Goal: Transaction & Acquisition: Purchase product/service

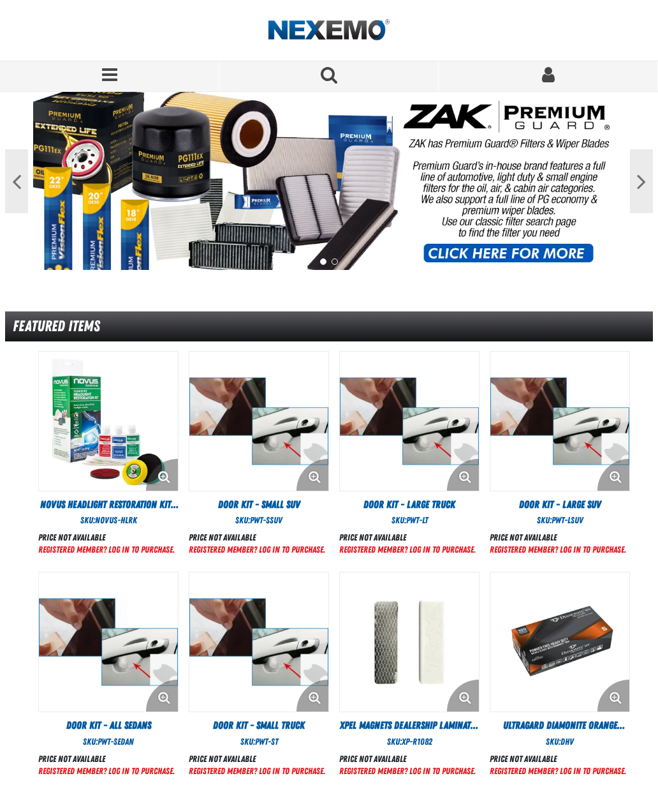
click at [555, 80] on span "Sign In" at bounding box center [548, 76] width 21 height 21
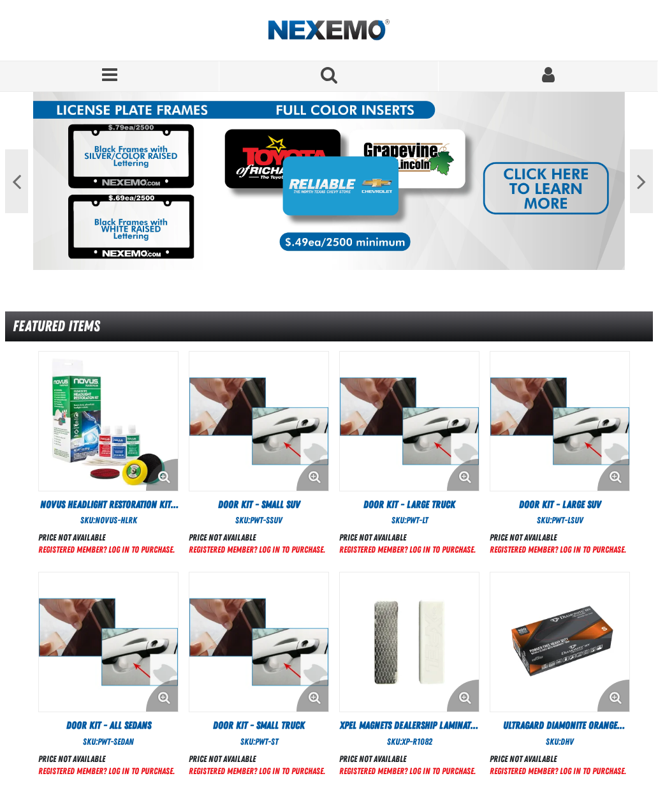
click at [350, 85] on button "Search for a product" at bounding box center [328, 76] width 219 height 30
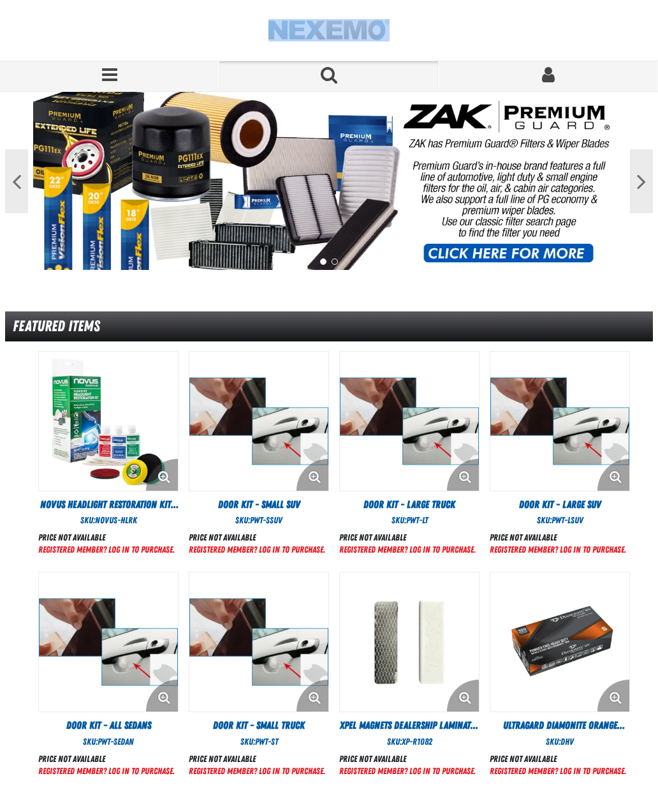
click at [504, 31] on div at bounding box center [329, 30] width 648 height 61
click at [551, 72] on span "Sign In" at bounding box center [548, 75] width 13 height 18
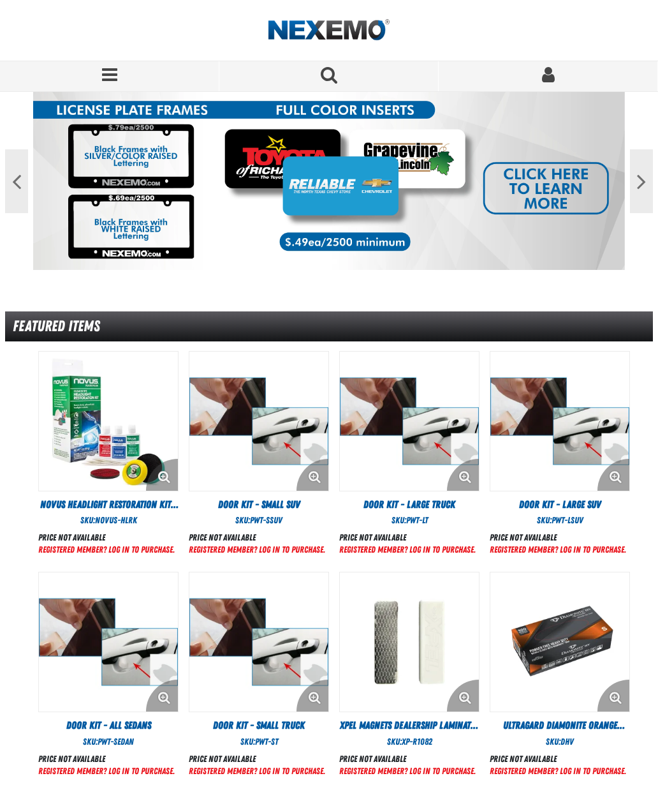
click at [639, 191] on button "Next" at bounding box center [641, 181] width 23 height 64
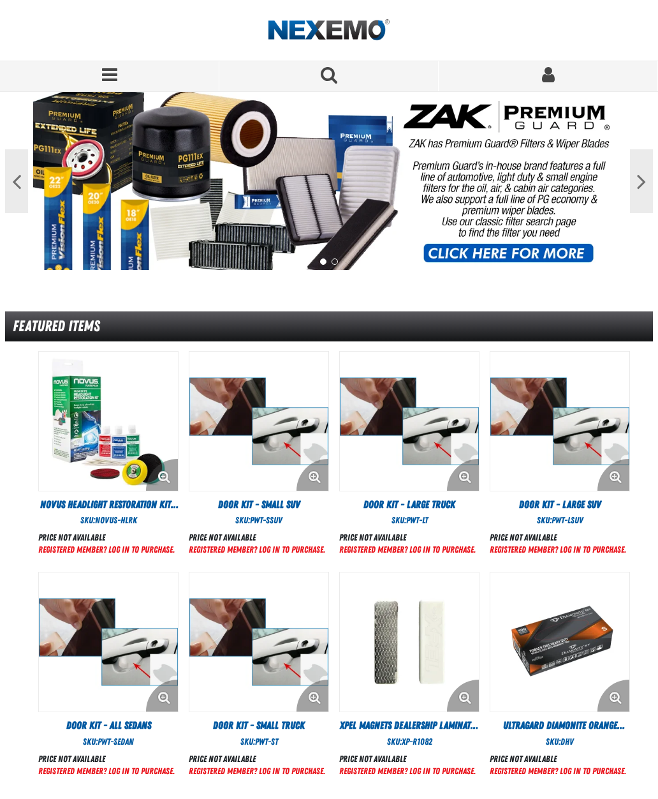
click at [644, 186] on button "Next" at bounding box center [641, 181] width 23 height 64
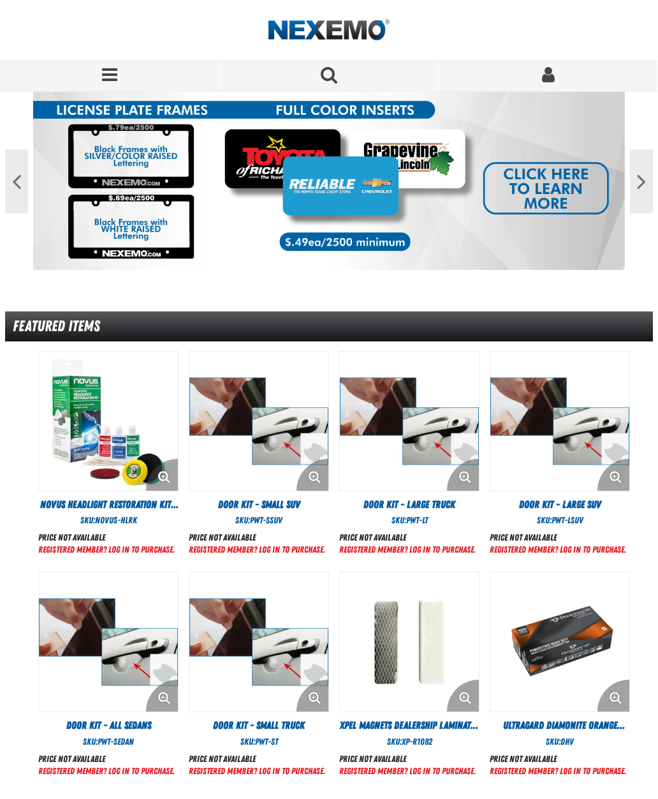
click at [645, 189] on button "Next" at bounding box center [641, 181] width 23 height 64
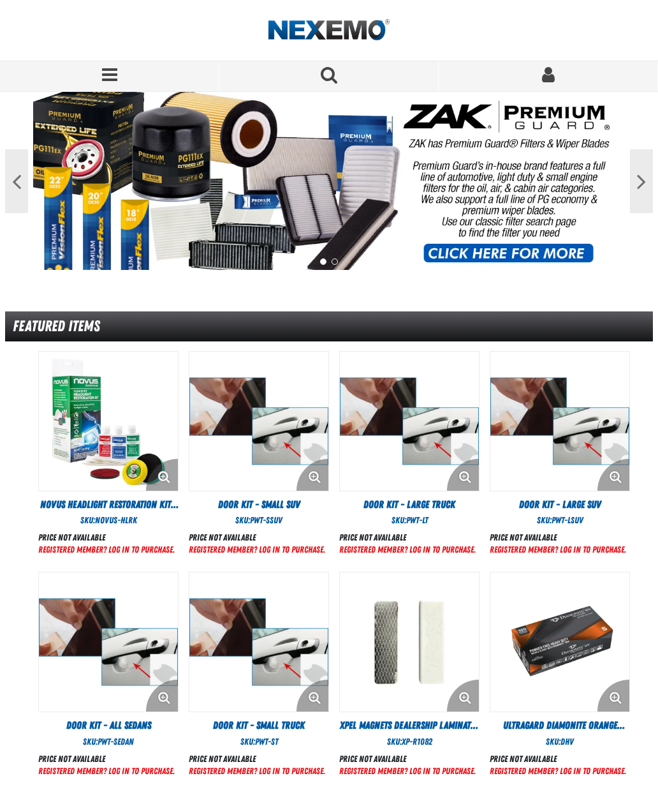
click at [641, 187] on button "Next" at bounding box center [641, 181] width 23 height 64
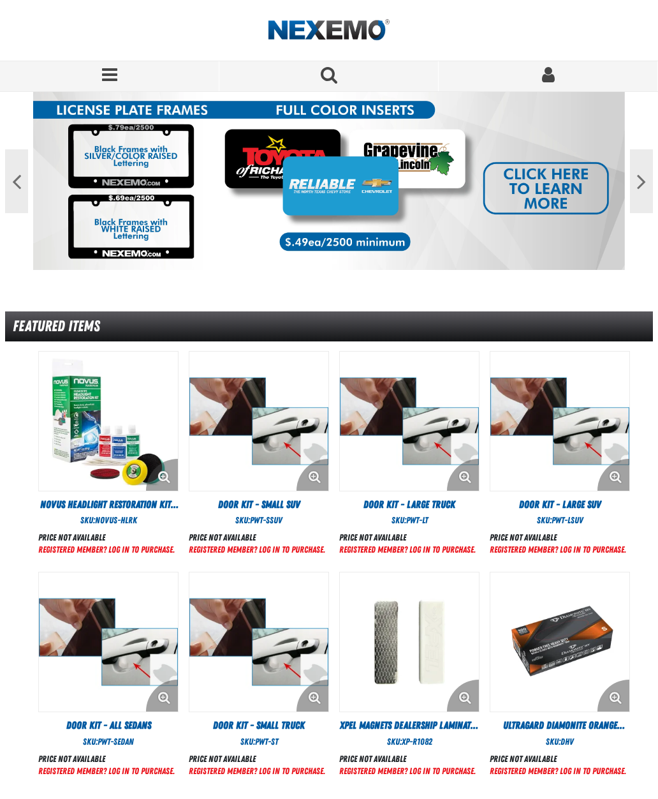
click at [115, 75] on span "Menu" at bounding box center [109, 75] width 15 height 18
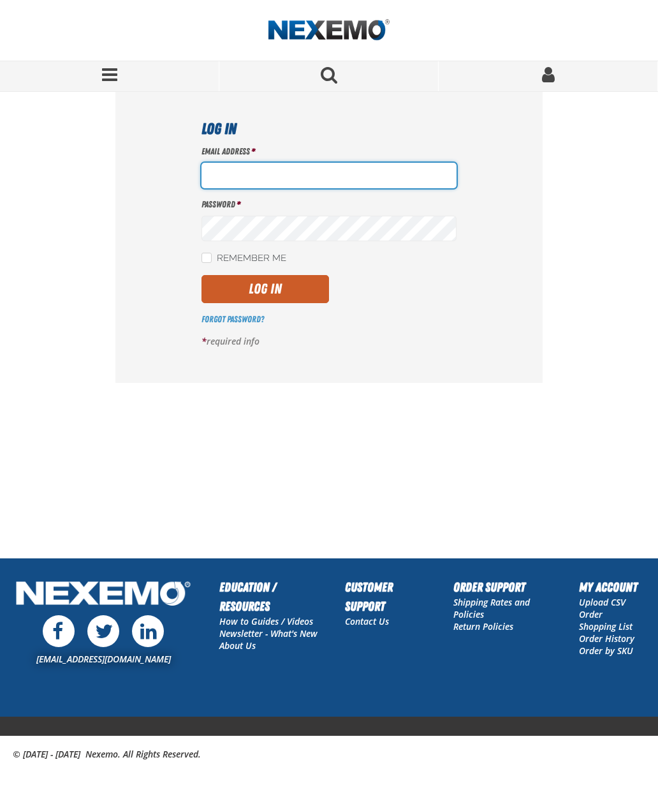
type input "[EMAIL_ADDRESS][DOMAIN_NAME]"
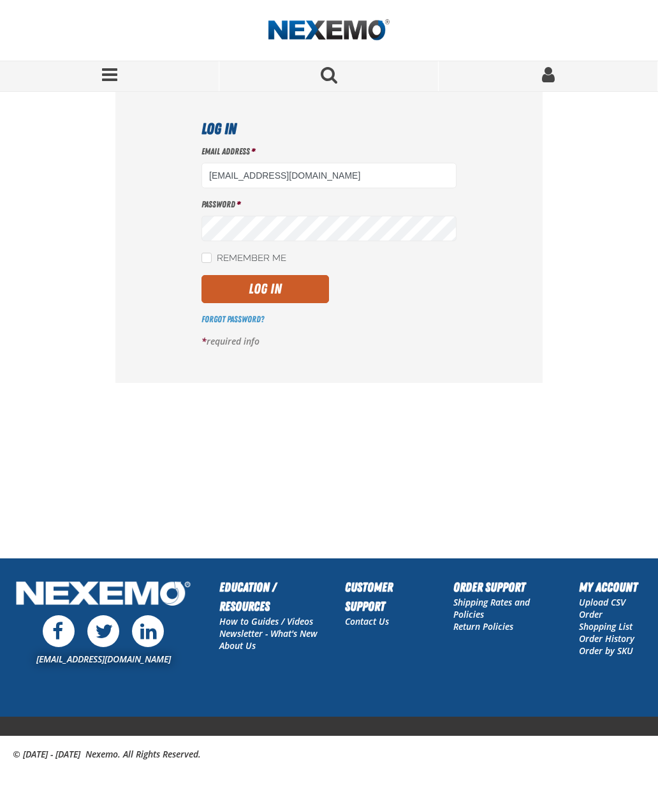
click at [284, 284] on button "Log In" at bounding box center [266, 289] width 128 height 28
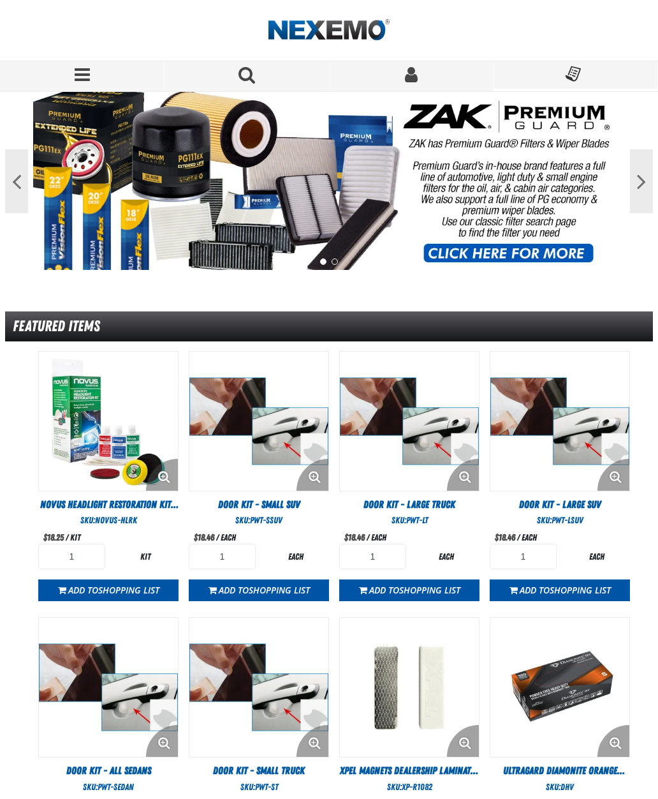
click at [253, 78] on span "Search for a product" at bounding box center [247, 75] width 17 height 18
click at [252, 70] on span "Search for a product" at bounding box center [247, 75] width 17 height 18
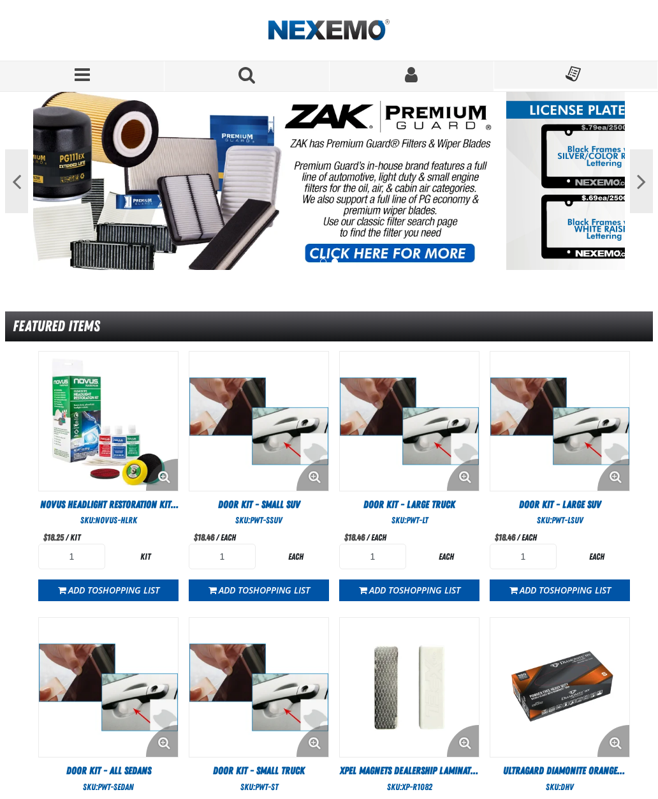
click at [251, 78] on span "Search for a product" at bounding box center [247, 75] width 17 height 18
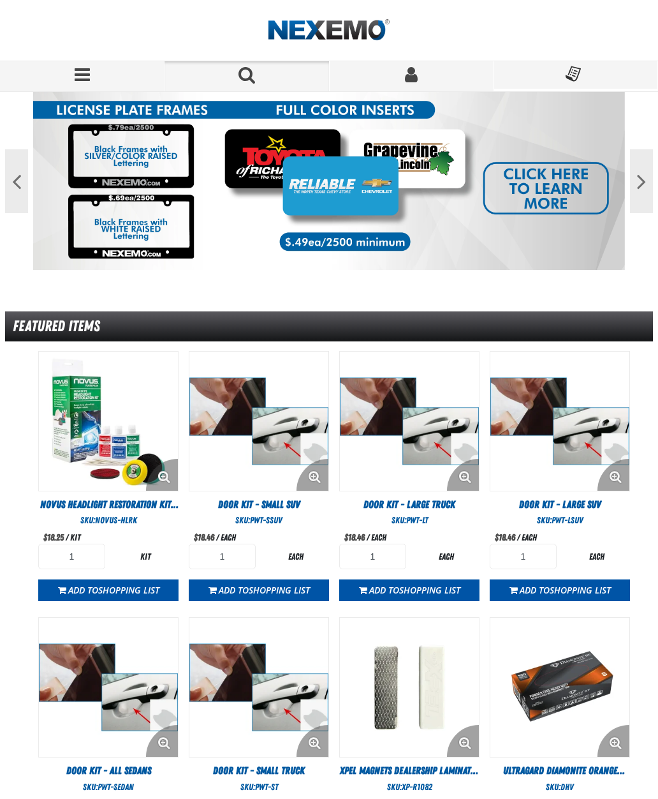
click at [235, 77] on button "Search for a product" at bounding box center [247, 76] width 165 height 30
click at [252, 73] on span "Search for a product" at bounding box center [247, 75] width 17 height 18
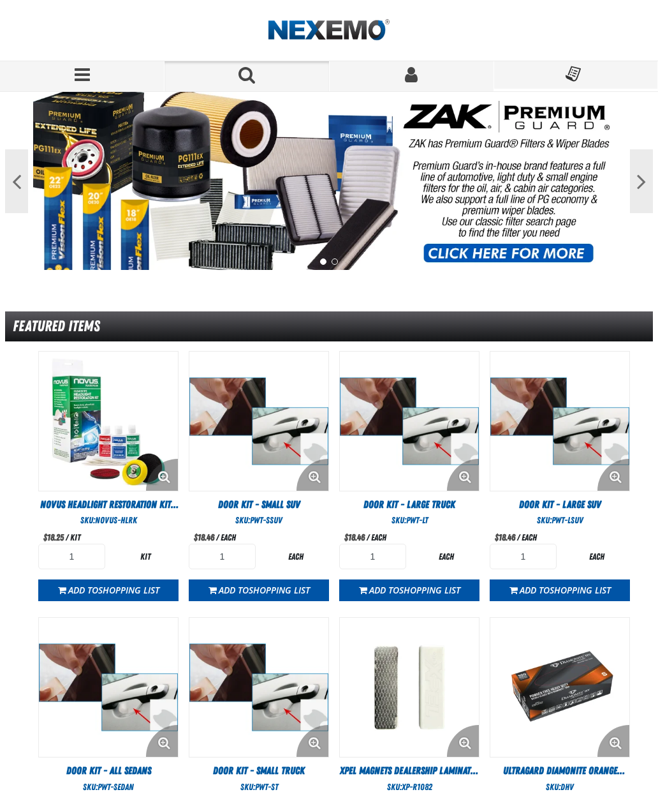
click at [82, 75] on span "Menu" at bounding box center [82, 75] width 15 height 18
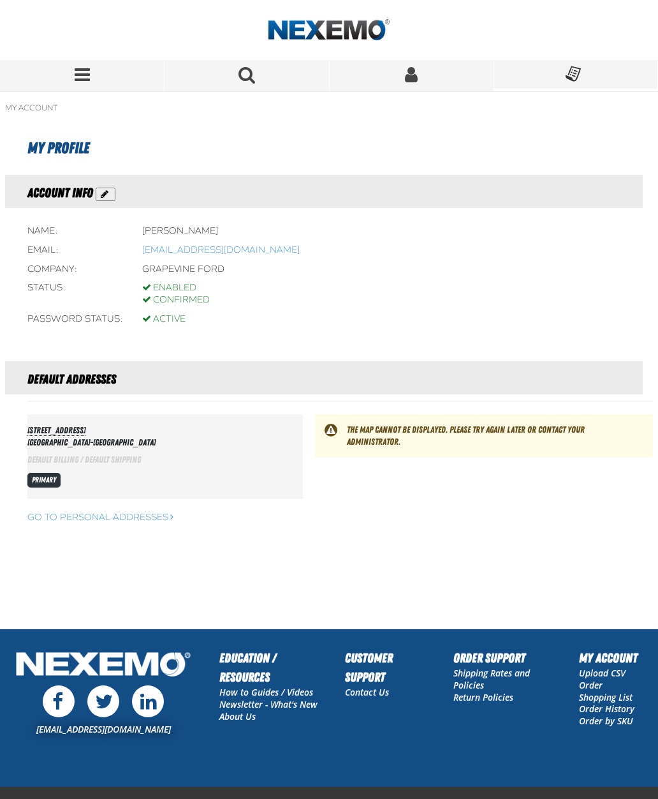
click at [256, 79] on span "Search for a product" at bounding box center [246, 76] width 21 height 21
click at [254, 41] on div at bounding box center [329, 30] width 648 height 61
click at [246, 54] on div at bounding box center [329, 30] width 648 height 61
click at [251, 70] on span "Search for a product" at bounding box center [247, 75] width 17 height 18
click at [205, 30] on div at bounding box center [329, 30] width 648 height 61
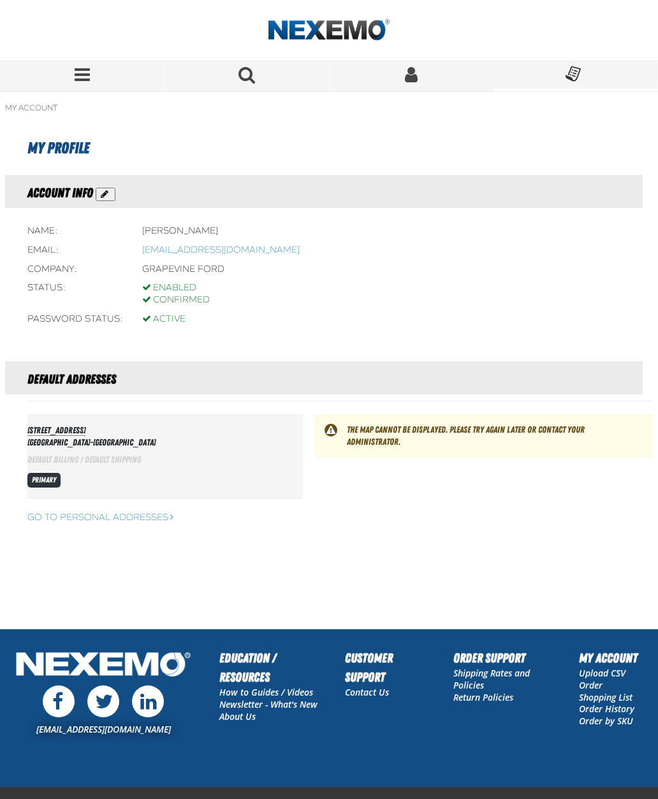
click at [72, 87] on button "Menu" at bounding box center [82, 76] width 165 height 30
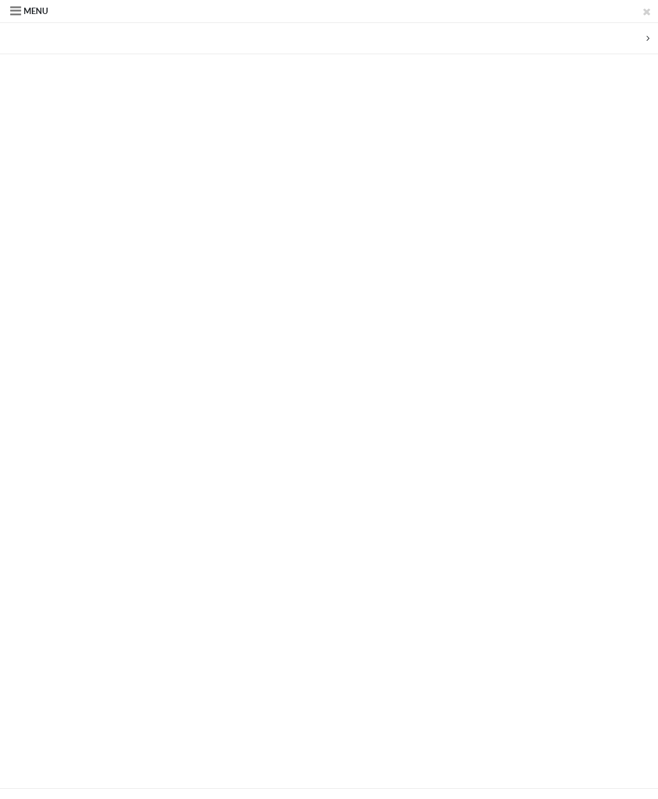
click at [31, 4] on span "Menu" at bounding box center [29, 11] width 38 height 17
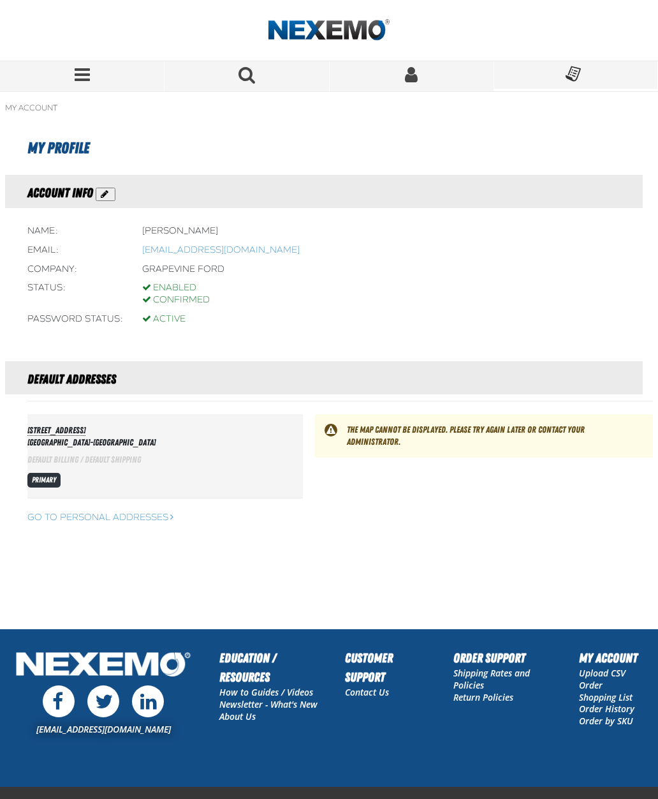
click at [93, 62] on button "Menu" at bounding box center [82, 76] width 165 height 30
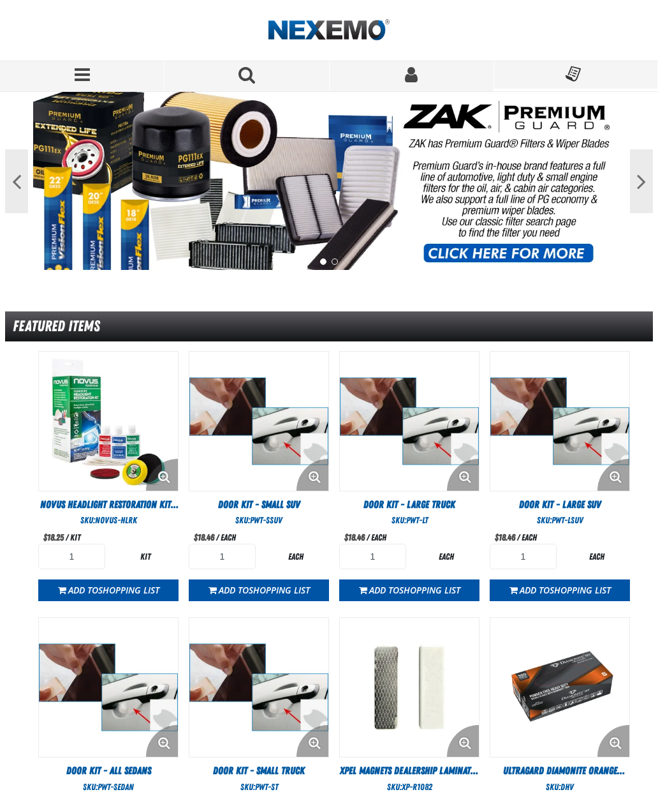
click at [256, 71] on span "Search for a product" at bounding box center [246, 76] width 21 height 21
click at [256, 74] on span "Search for a product" at bounding box center [246, 76] width 21 height 21
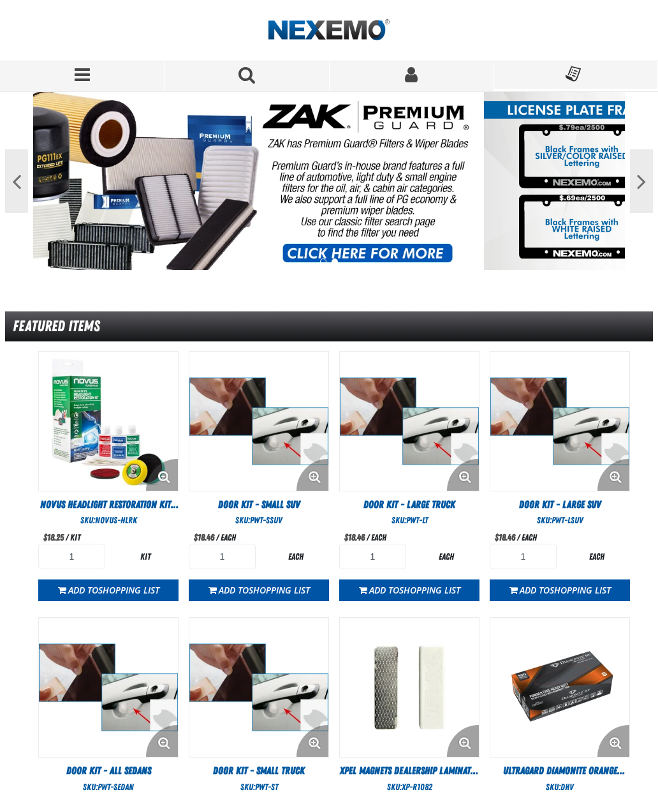
click at [256, 70] on button "Search for a product" at bounding box center [247, 76] width 165 height 30
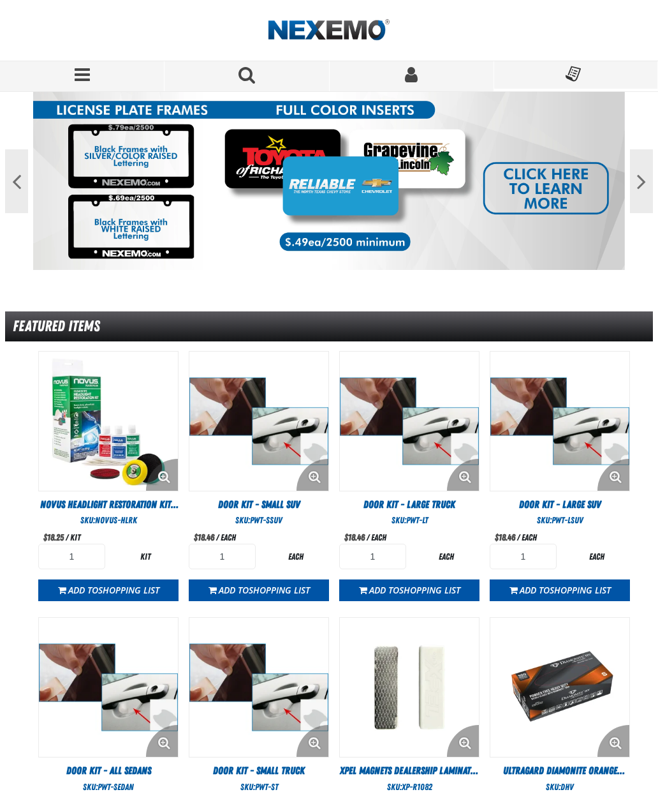
click at [581, 75] on span "You do not have available Shopping Lists. Open to Create a New List" at bounding box center [575, 75] width 19 height 19
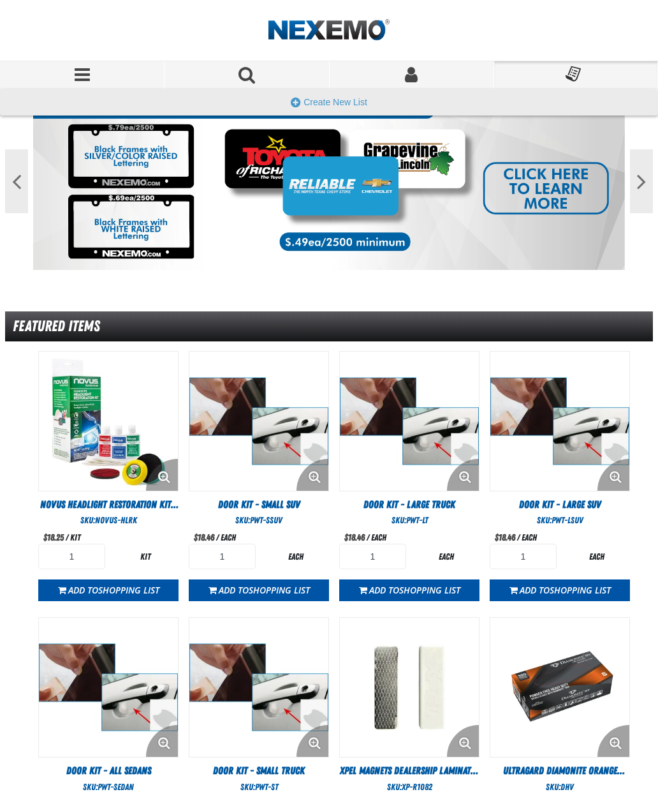
click at [581, 69] on span "You do not have available Shopping Lists. Open to Create a New List" at bounding box center [575, 75] width 19 height 19
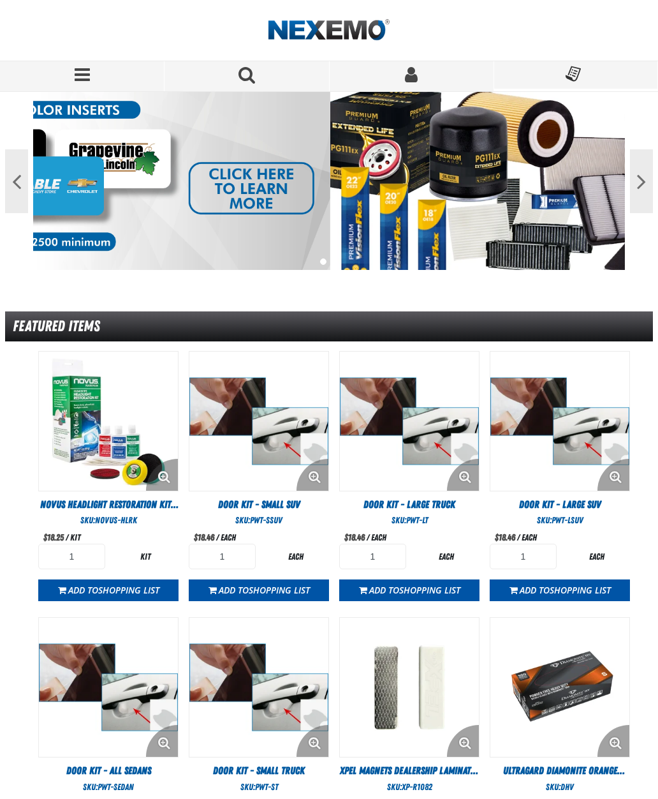
click at [641, 189] on button "Next" at bounding box center [641, 181] width 23 height 64
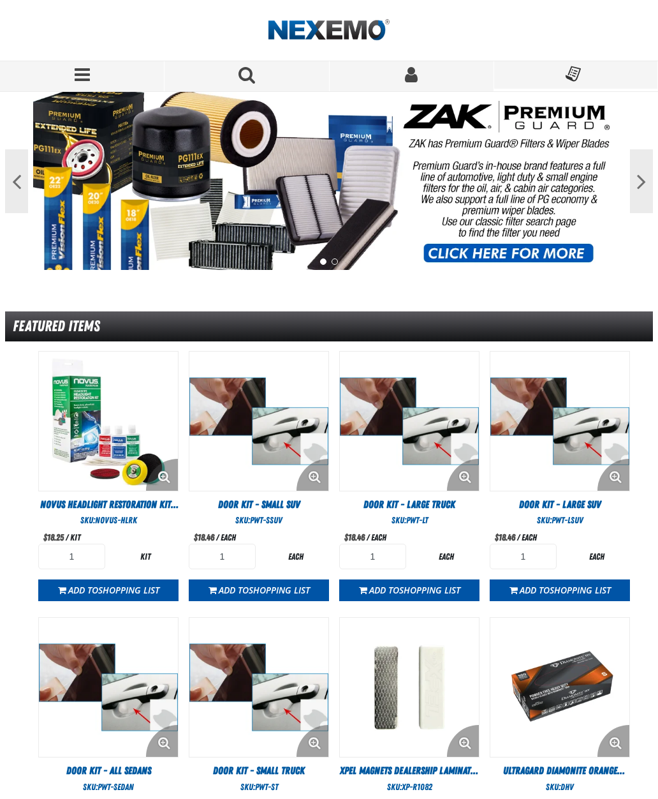
click at [641, 184] on button "Next" at bounding box center [641, 181] width 23 height 64
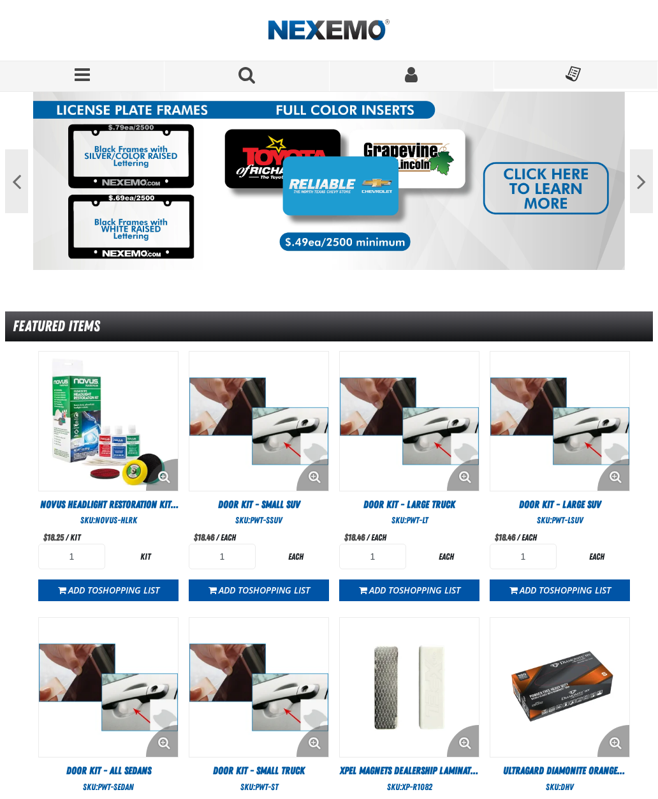
click at [641, 190] on button "Next" at bounding box center [641, 181] width 23 height 64
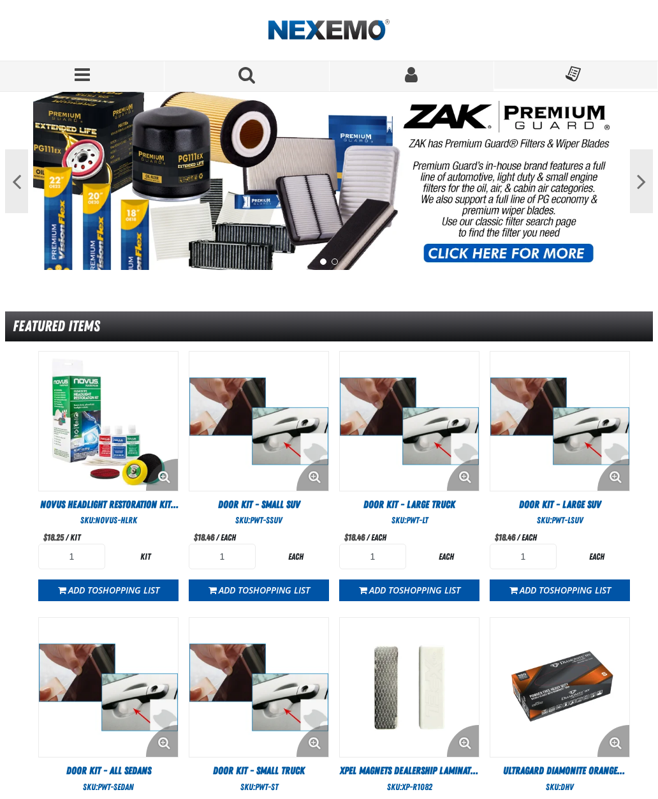
click at [644, 183] on button "Next" at bounding box center [641, 181] width 23 height 64
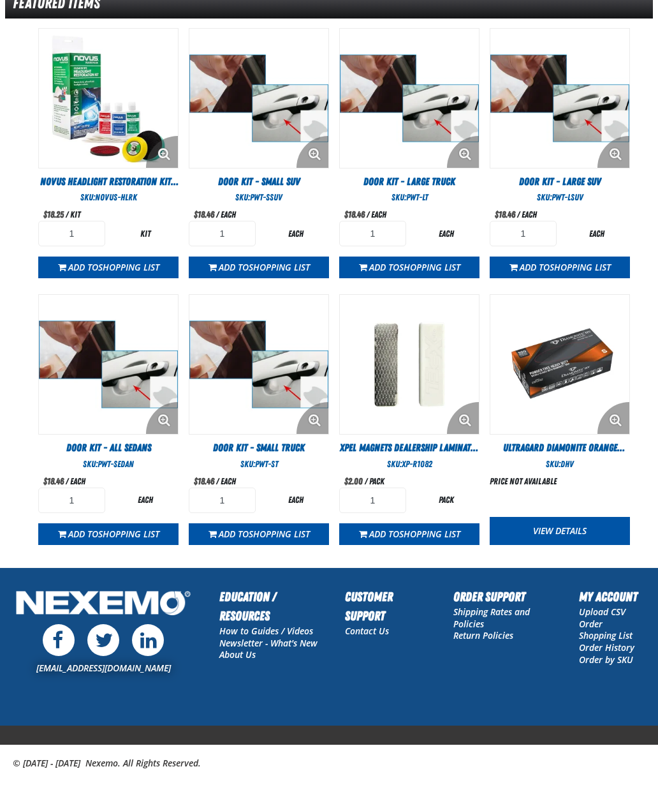
scroll to position [321, 0]
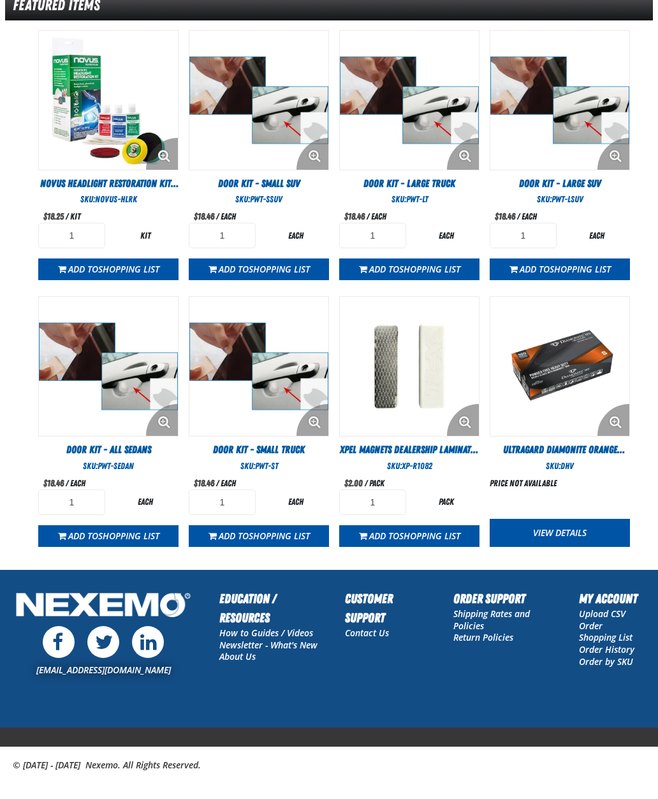
click at [586, 362] on img "View Details of the Ultragard Diamonite Orange Gloves - (7/8 mil) - (100 gloves…" at bounding box center [560, 366] width 139 height 139
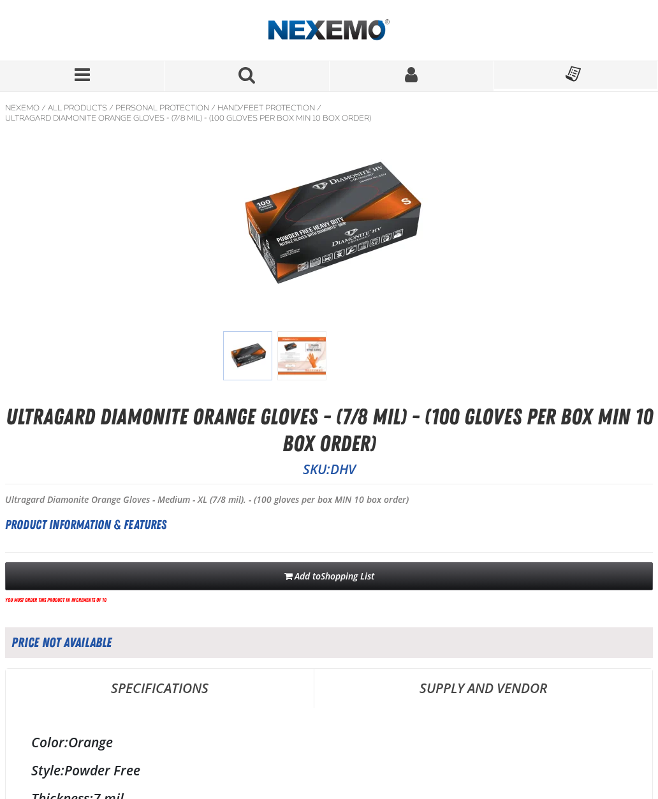
click at [256, 68] on button "Search for a product" at bounding box center [247, 76] width 165 height 30
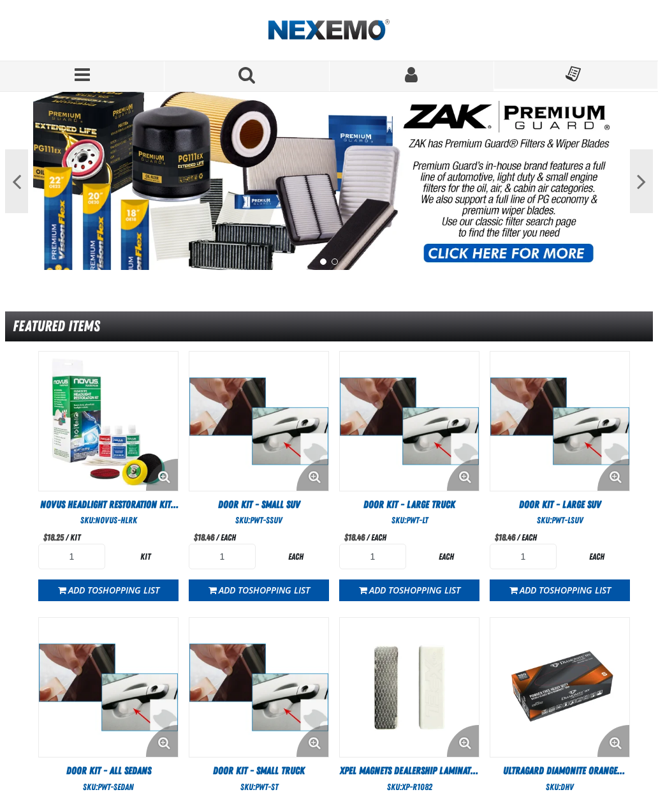
scroll to position [90, 0]
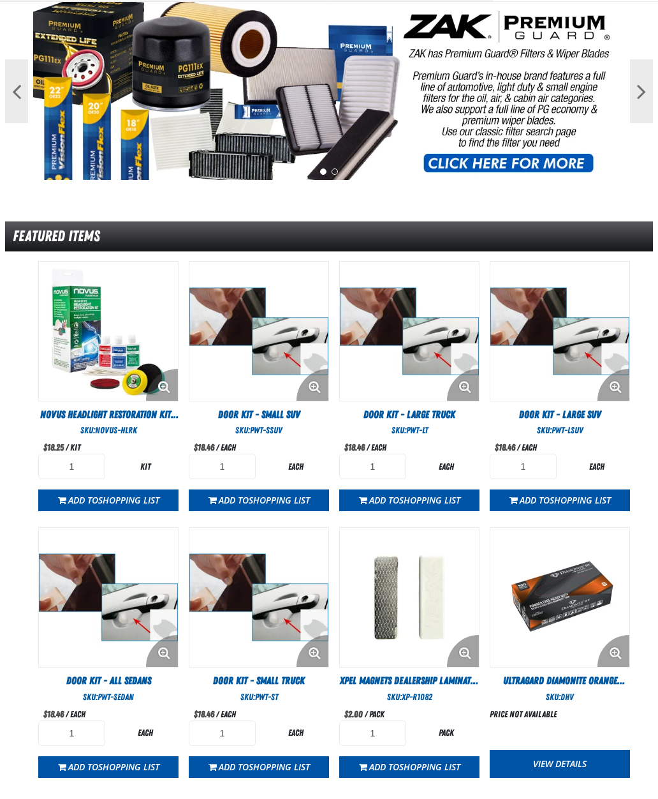
click at [562, 761] on link "View Details" at bounding box center [560, 764] width 140 height 28
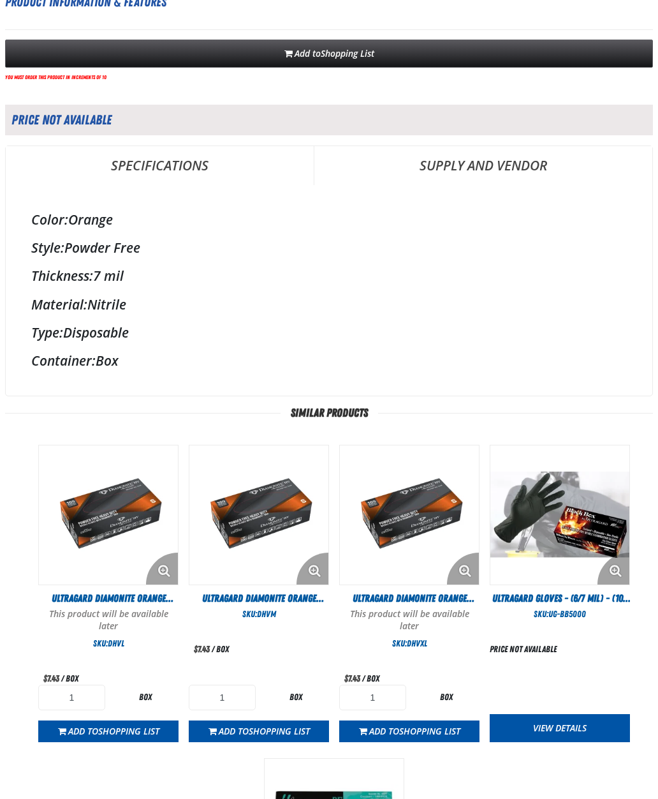
scroll to position [523, 0]
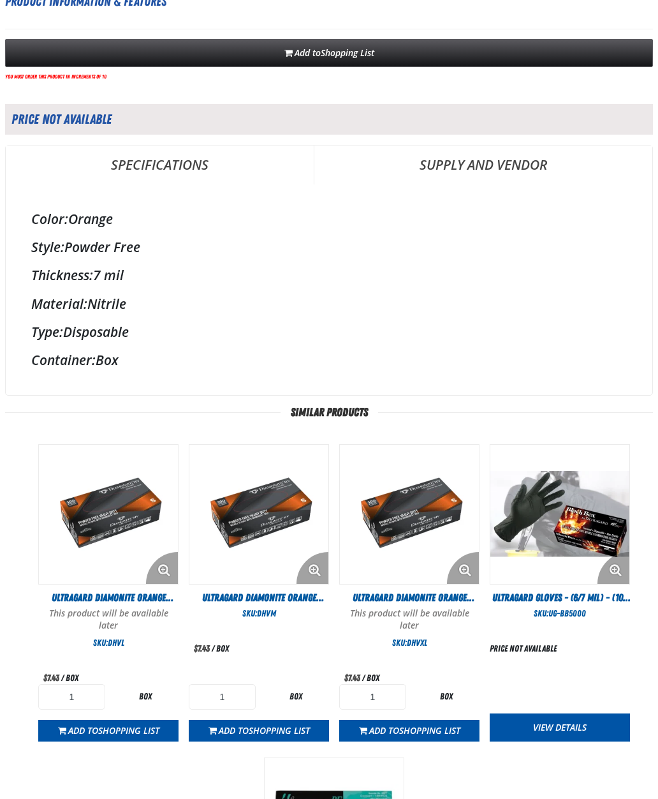
click at [421, 510] on img "View Details of the Ultragard Diamonite Orange Gloves - X-Large (7/8 mil). - (1…" at bounding box center [409, 514] width 139 height 139
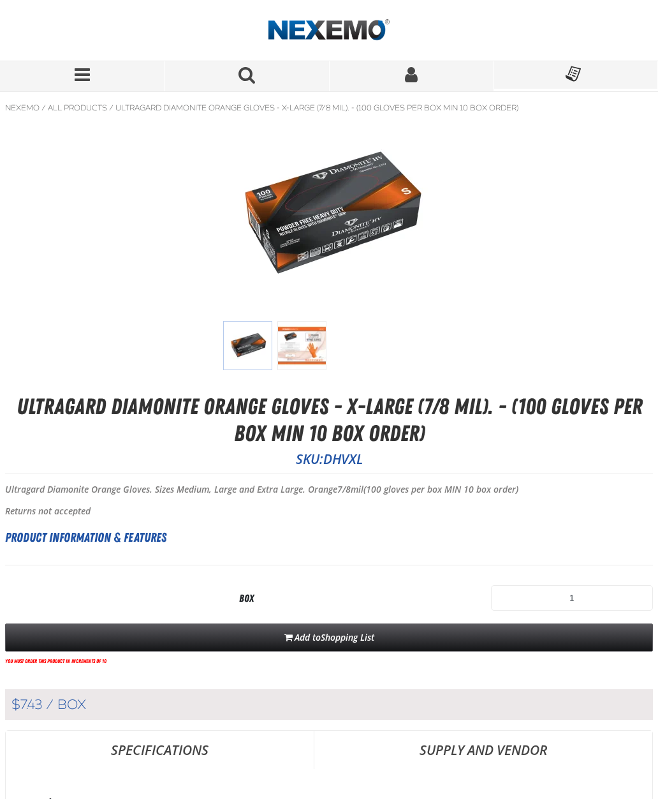
click at [313, 341] on img at bounding box center [302, 345] width 49 height 49
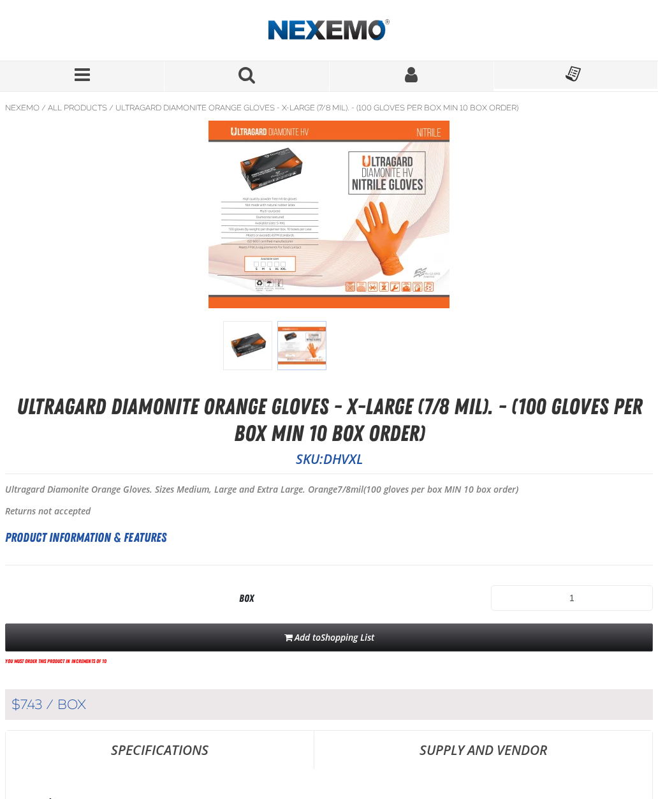
click at [366, 245] on img at bounding box center [329, 215] width 241 height 188
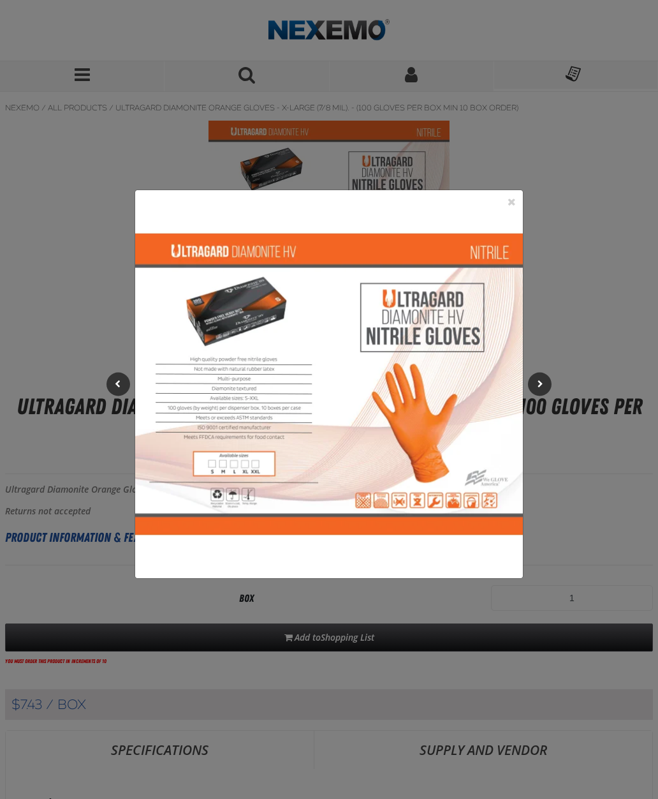
click at [283, 372] on img at bounding box center [329, 384] width 388 height 388
click at [512, 201] on button "Close the Dialog" at bounding box center [511, 201] width 15 height 15
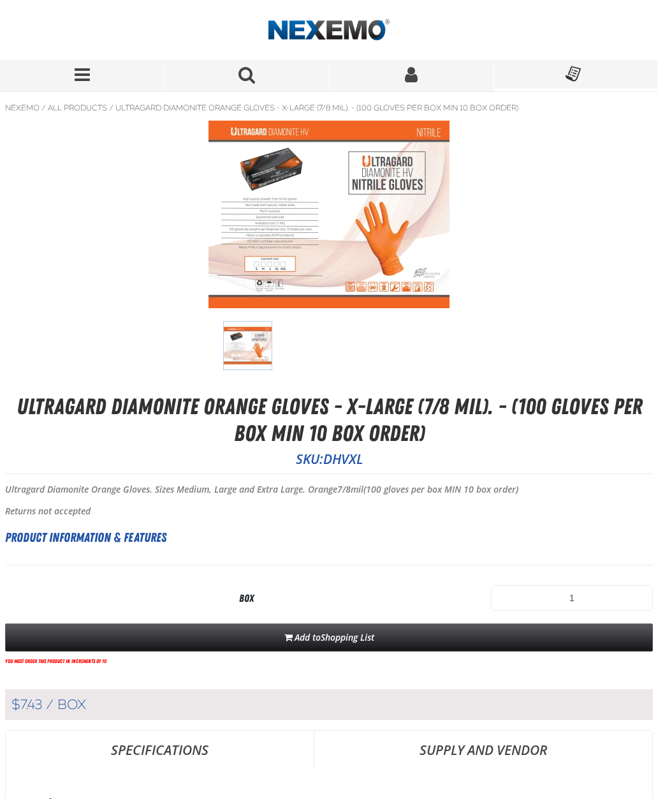
click at [256, 70] on button "Search for a product" at bounding box center [247, 76] width 165 height 30
click at [275, 51] on div at bounding box center [329, 30] width 648 height 61
click at [275, 52] on div at bounding box center [329, 30] width 648 height 61
click at [276, 58] on div at bounding box center [329, 30] width 648 height 61
click at [278, 83] on button "Search for a product" at bounding box center [247, 76] width 165 height 30
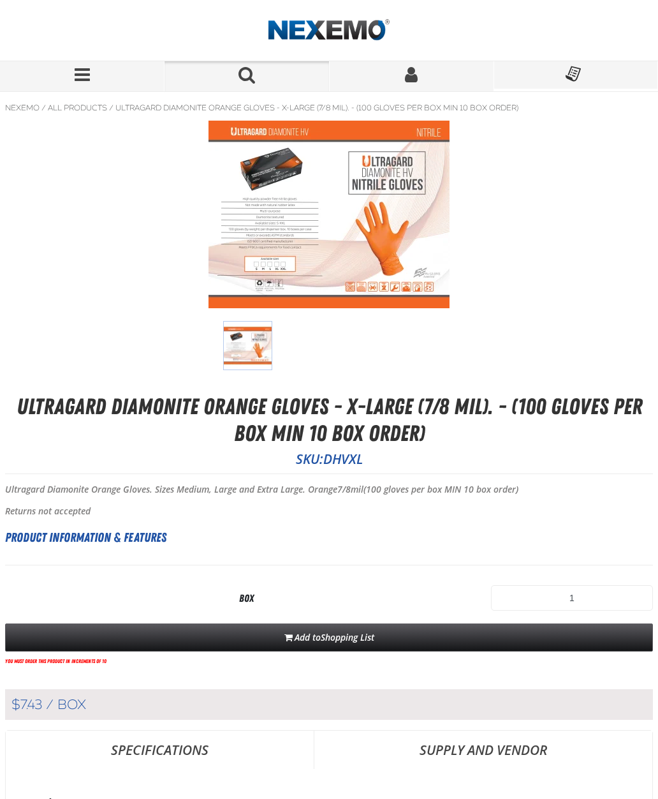
click at [590, 140] on div at bounding box center [329, 245] width 648 height 249
click at [585, 166] on div at bounding box center [329, 245] width 648 height 249
click at [514, 132] on div at bounding box center [329, 245] width 648 height 249
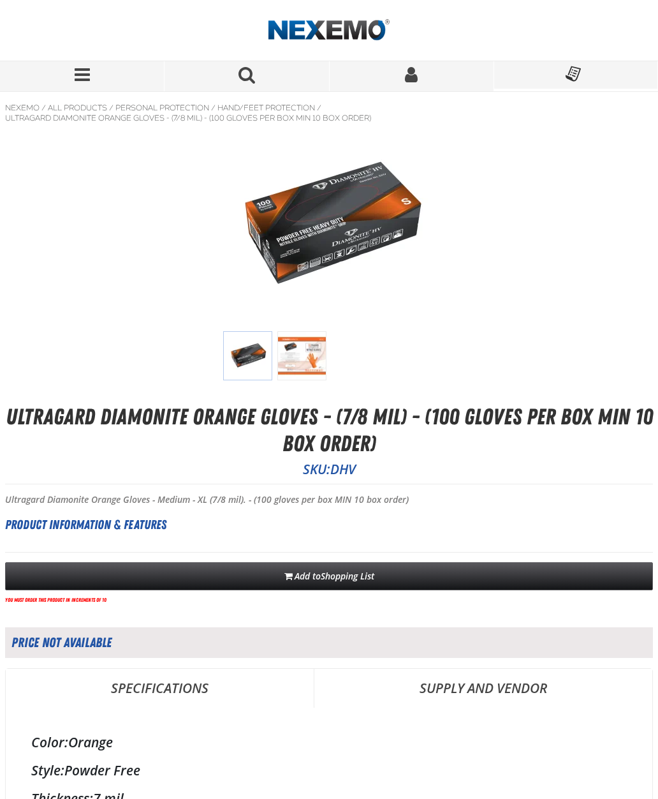
scroll to position [574, 0]
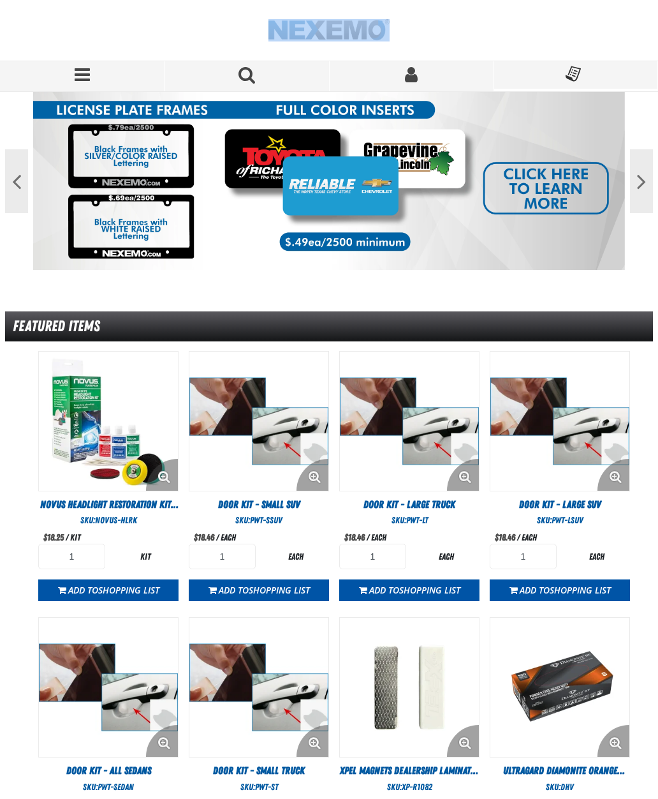
click at [103, 21] on div at bounding box center [329, 30] width 648 height 61
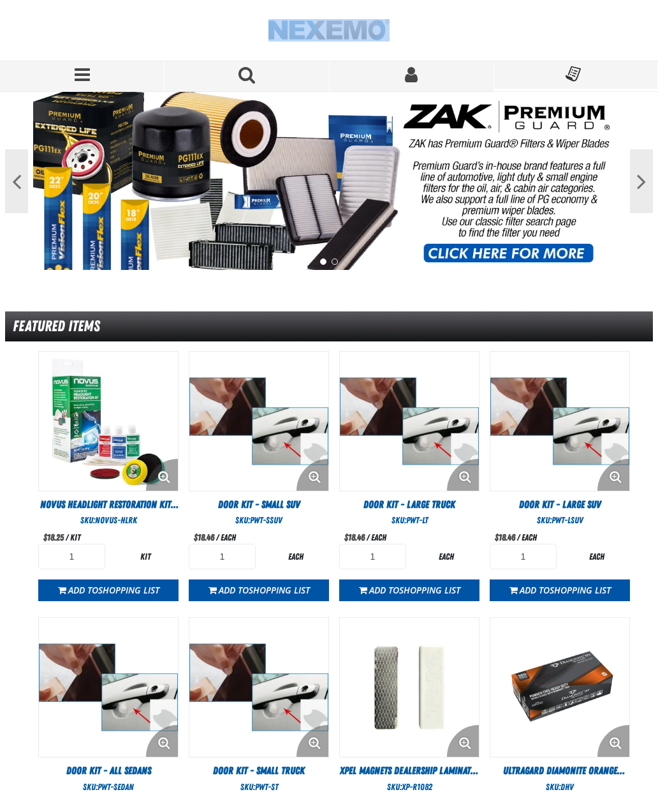
click at [89, 70] on span "Menu" at bounding box center [82, 75] width 15 height 18
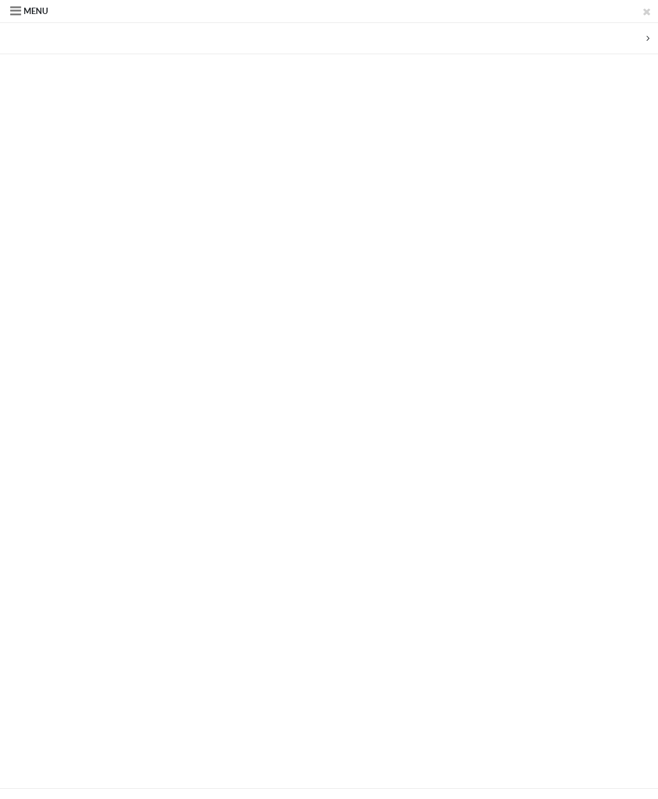
click at [26, 12] on span "Menu" at bounding box center [36, 11] width 24 height 11
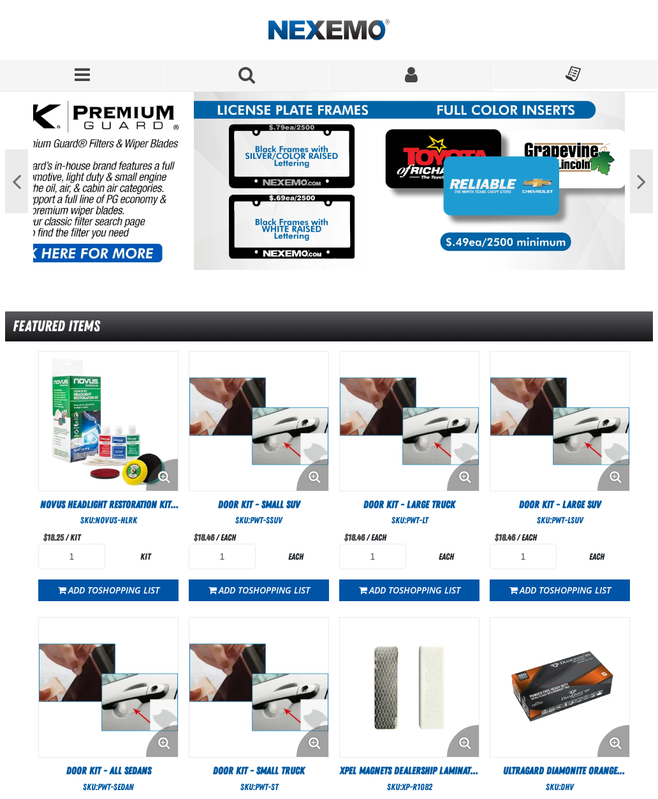
click at [95, 71] on button "Menu" at bounding box center [82, 76] width 165 height 30
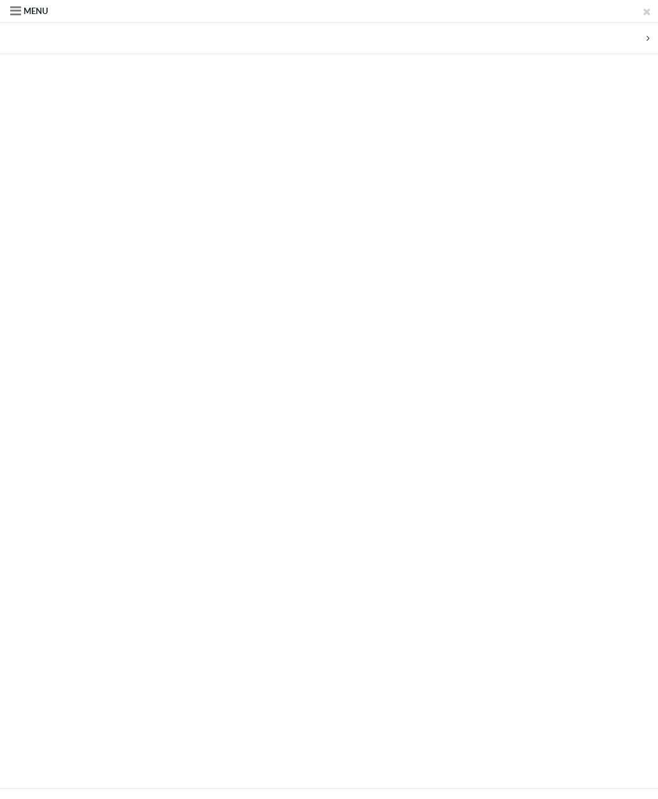
click at [27, 9] on span "Menu" at bounding box center [36, 11] width 24 height 11
